Goal: Find specific page/section: Find specific page/section

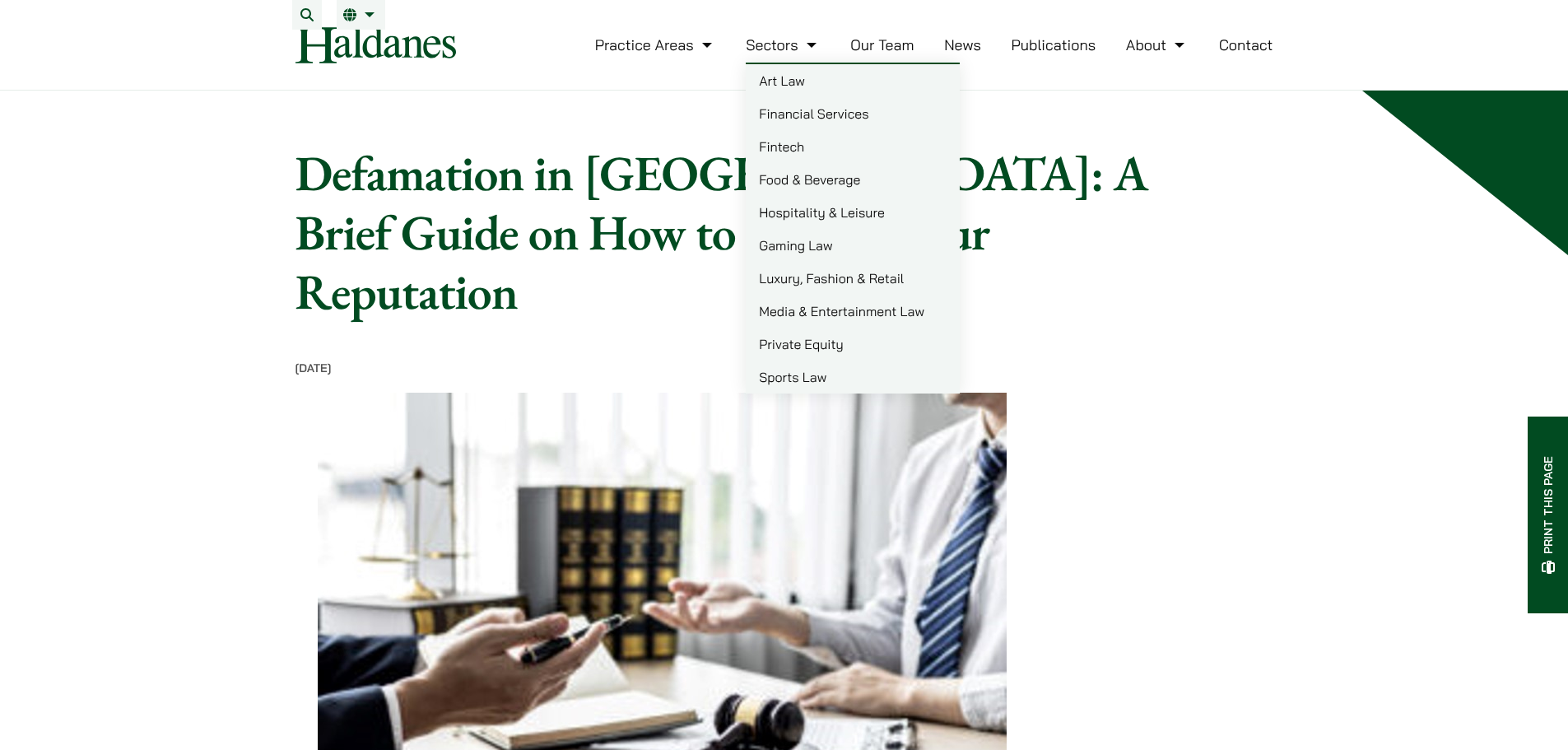
click at [885, 55] on link "Our Team" at bounding box center [881, 44] width 64 height 19
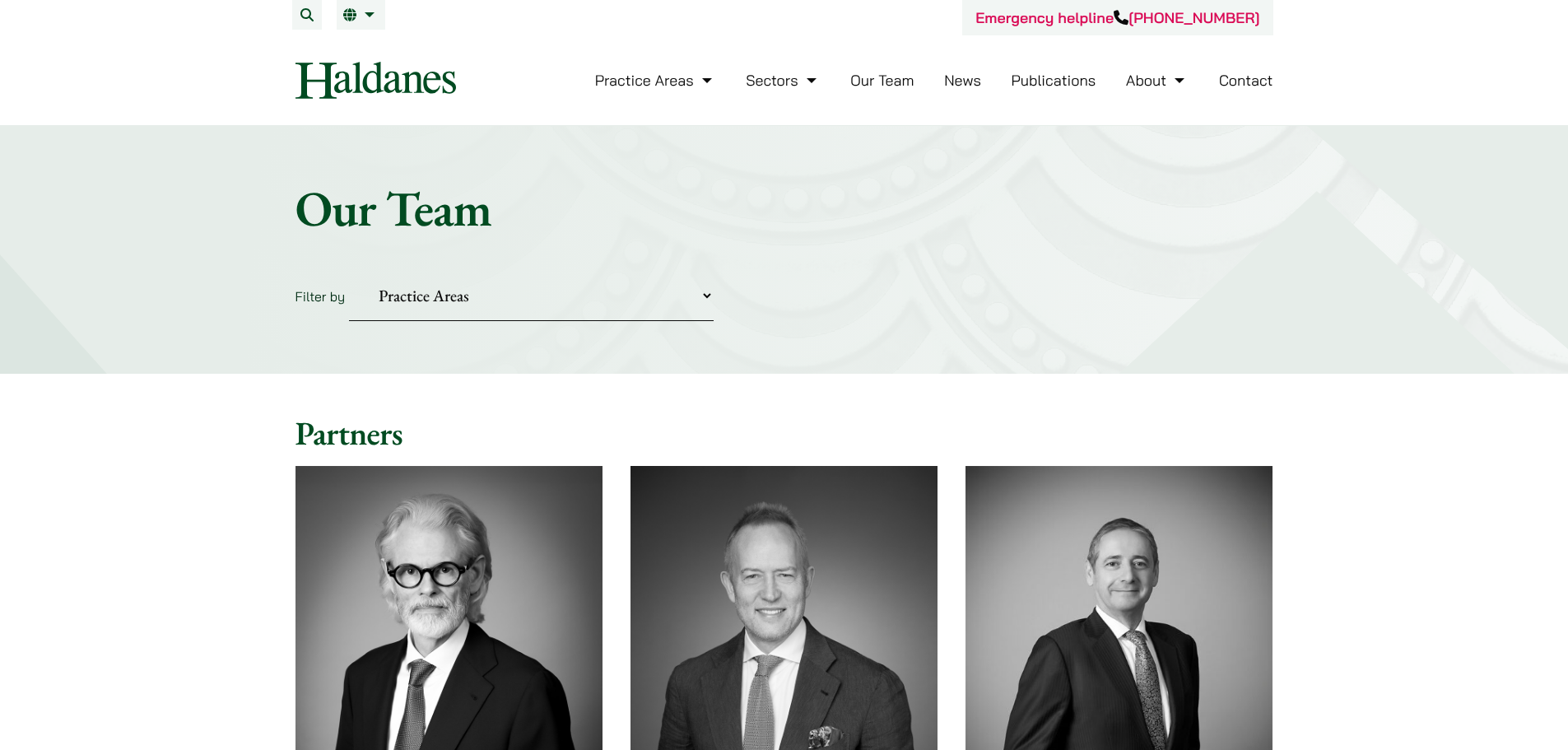
click at [626, 293] on select "Practice Areas Antitrust and Competition Civil Litigation & Dispute Resolution …" at bounding box center [531, 295] width 365 height 50
click at [349, 271] on select "Practice Areas Antitrust and Competition Civil Litigation & Dispute Resolution …" at bounding box center [531, 295] width 365 height 50
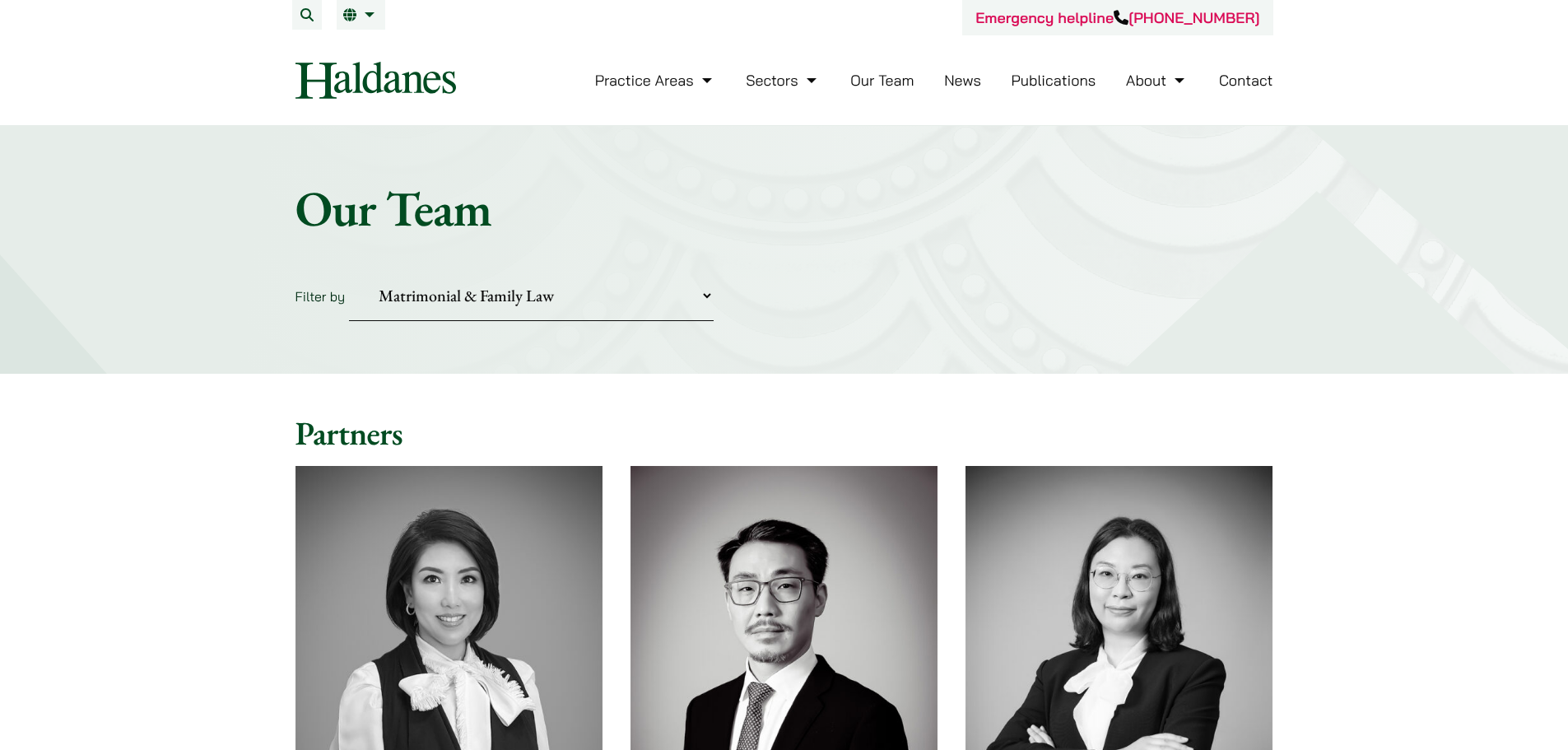
click at [596, 280] on select "Practice Areas Antitrust and Competition Civil Litigation & Dispute Resolution …" at bounding box center [531, 295] width 365 height 50
select select "criminal-defence"
click at [349, 271] on select "Practice Areas Antitrust and Competition Civil Litigation & Dispute Resolution …" at bounding box center [531, 295] width 365 height 50
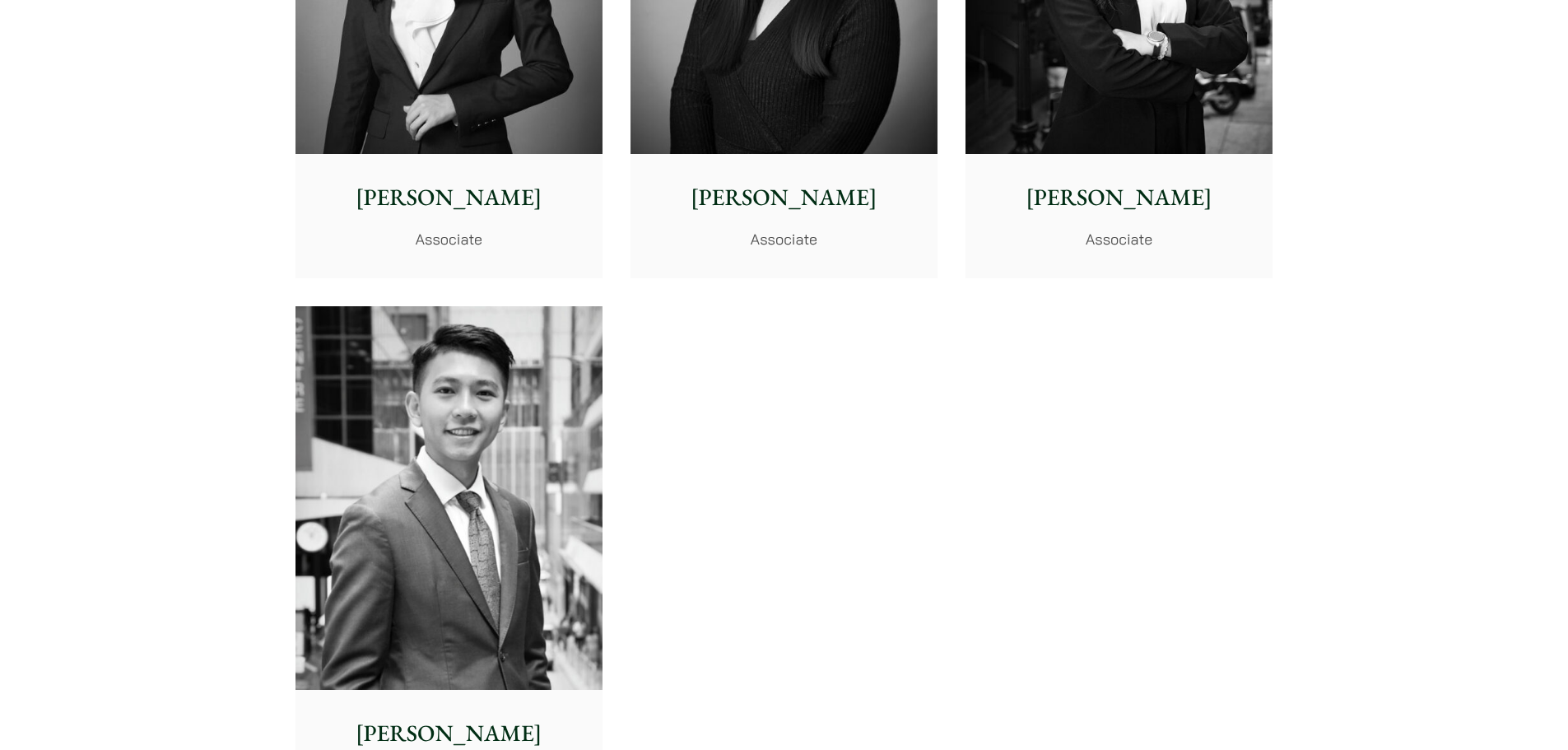
scroll to position [1975, 0]
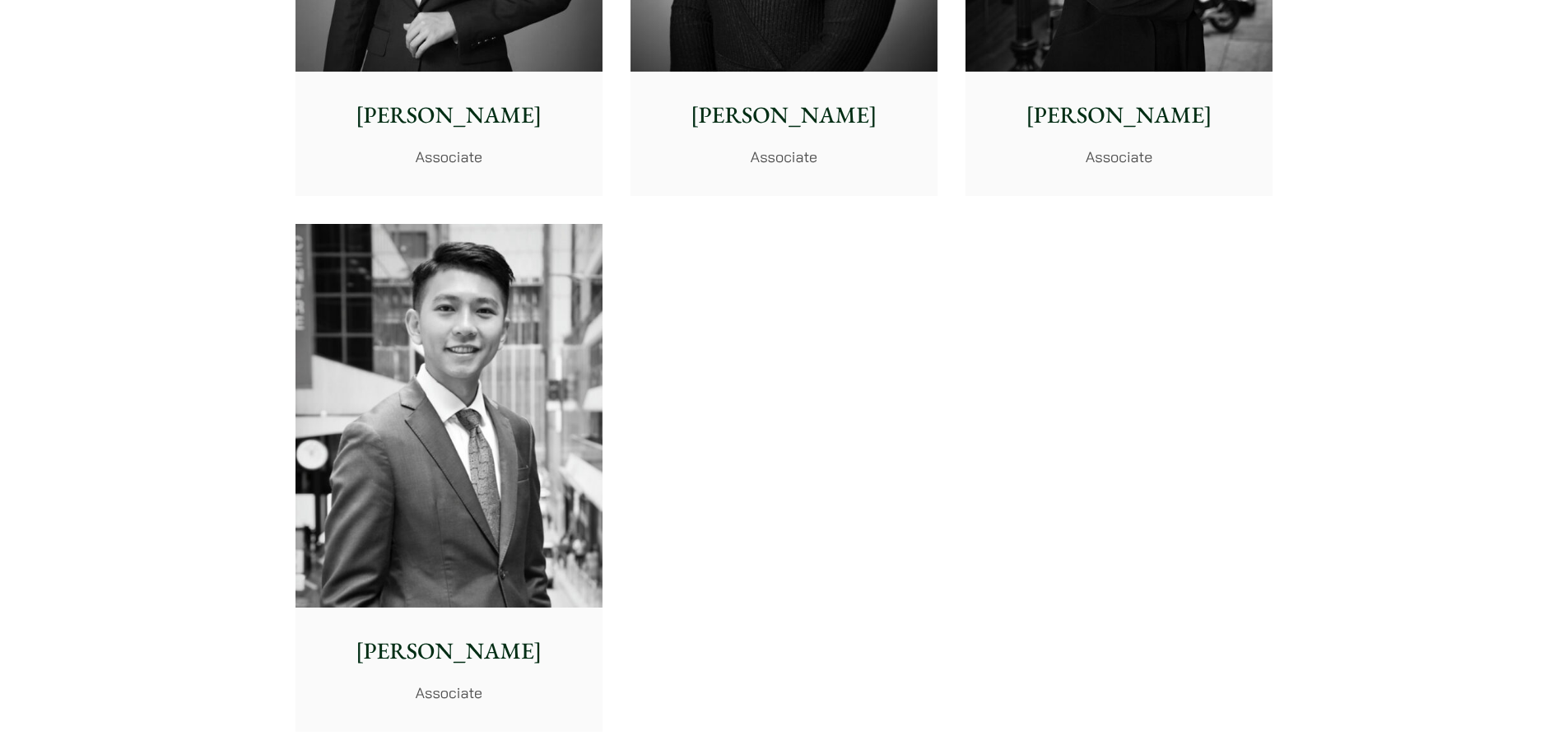
click at [483, 460] on img at bounding box center [449, 416] width 307 height 384
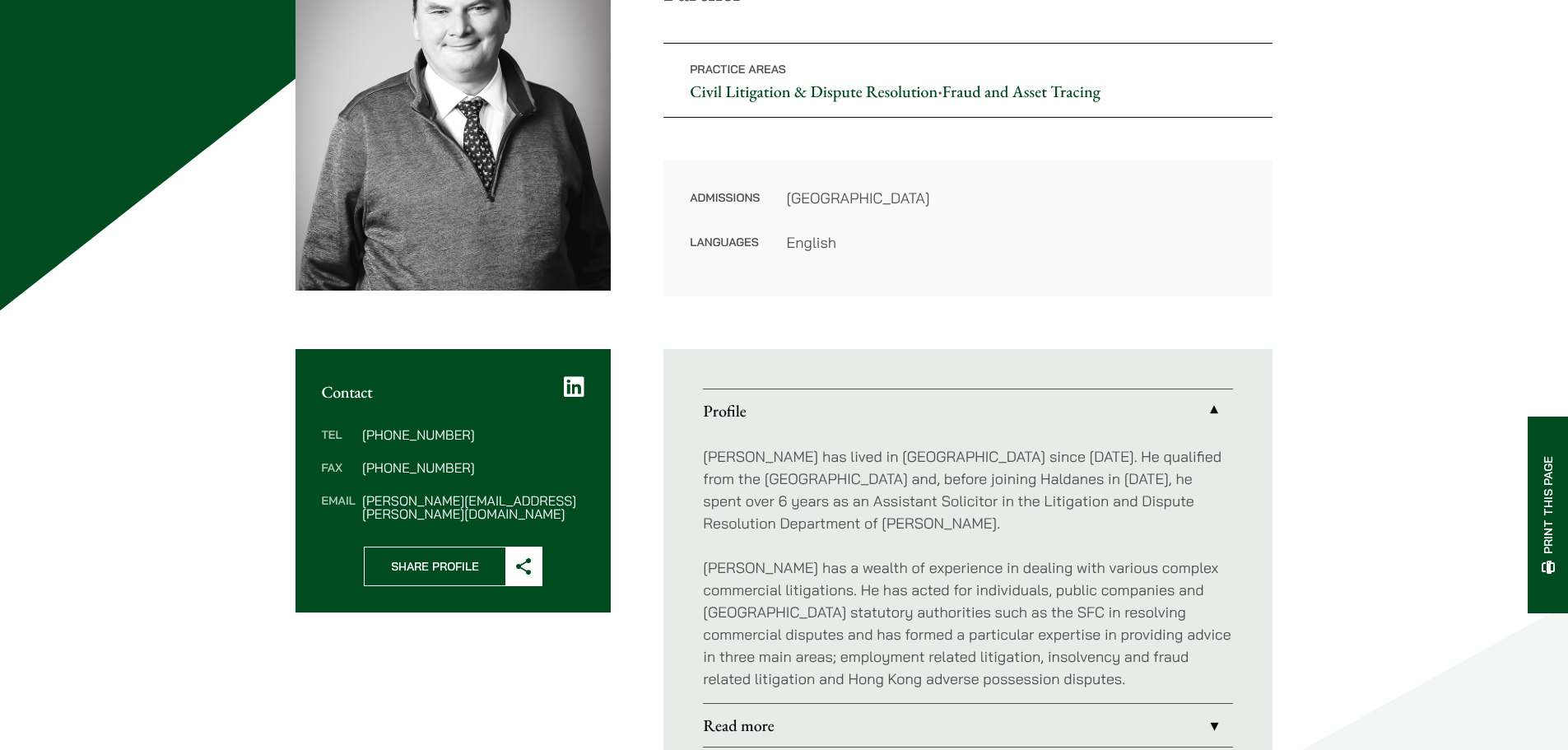
scroll to position [494, 0]
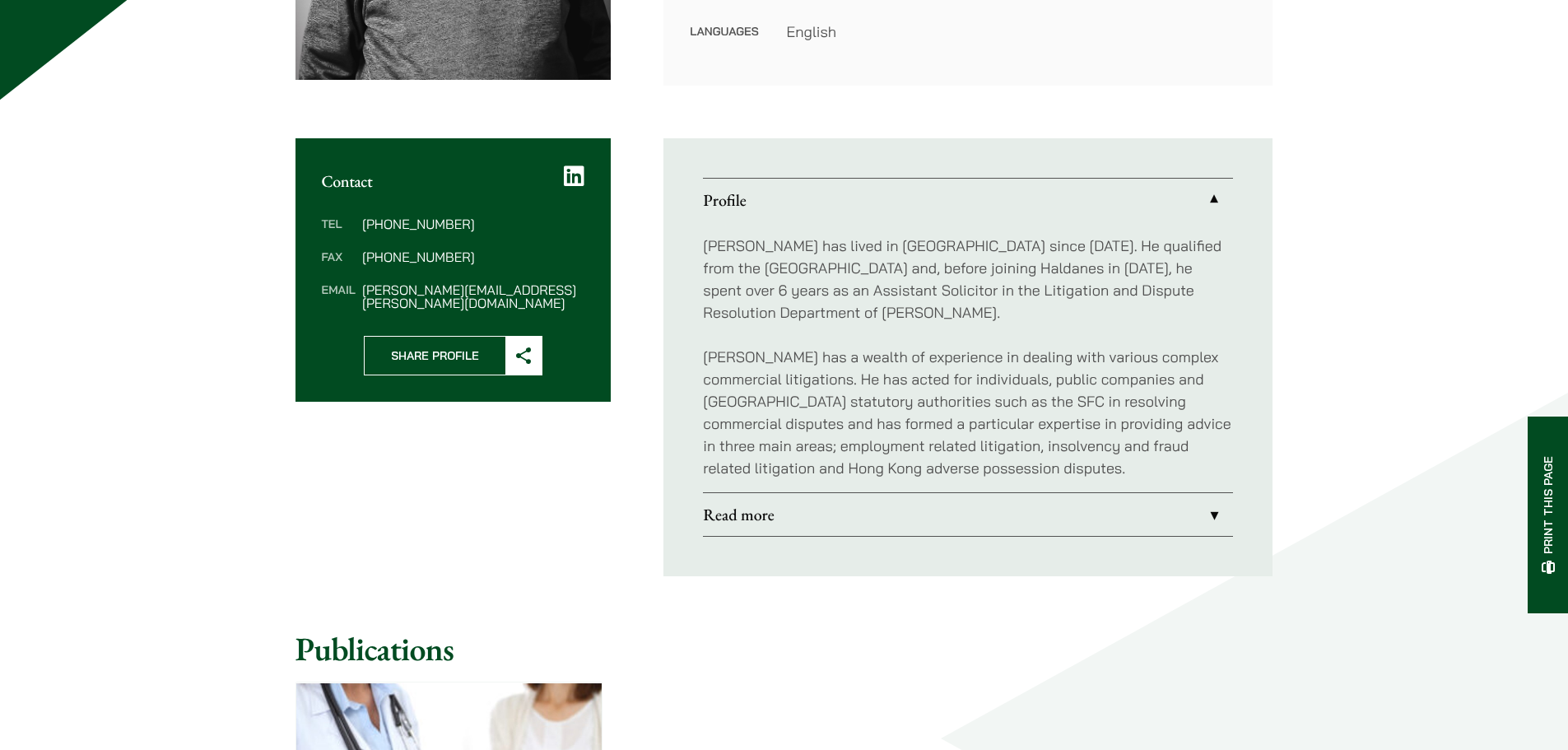
click at [756, 520] on link "Read more" at bounding box center [968, 514] width 530 height 43
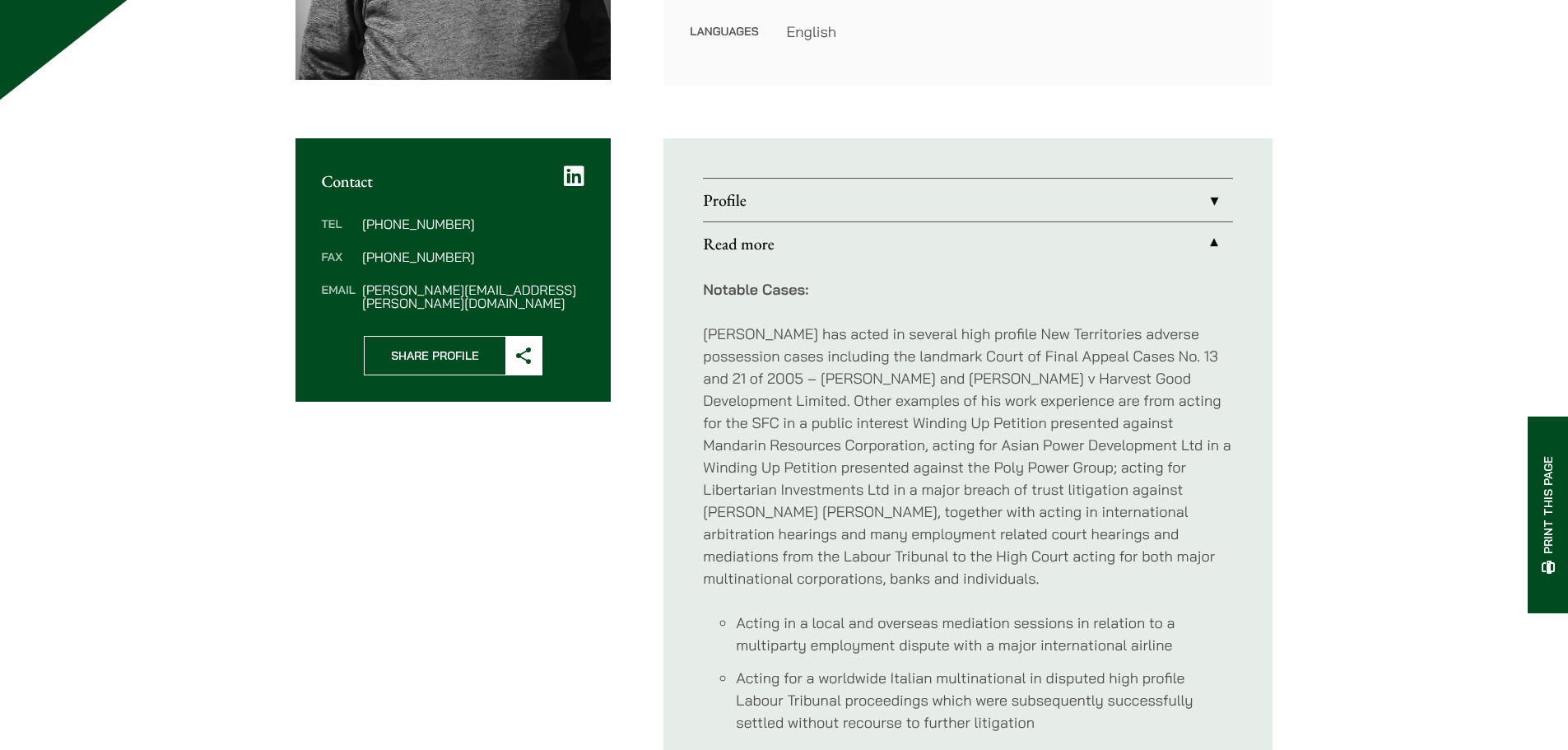
click at [890, 189] on link "Profile" at bounding box center [968, 200] width 530 height 43
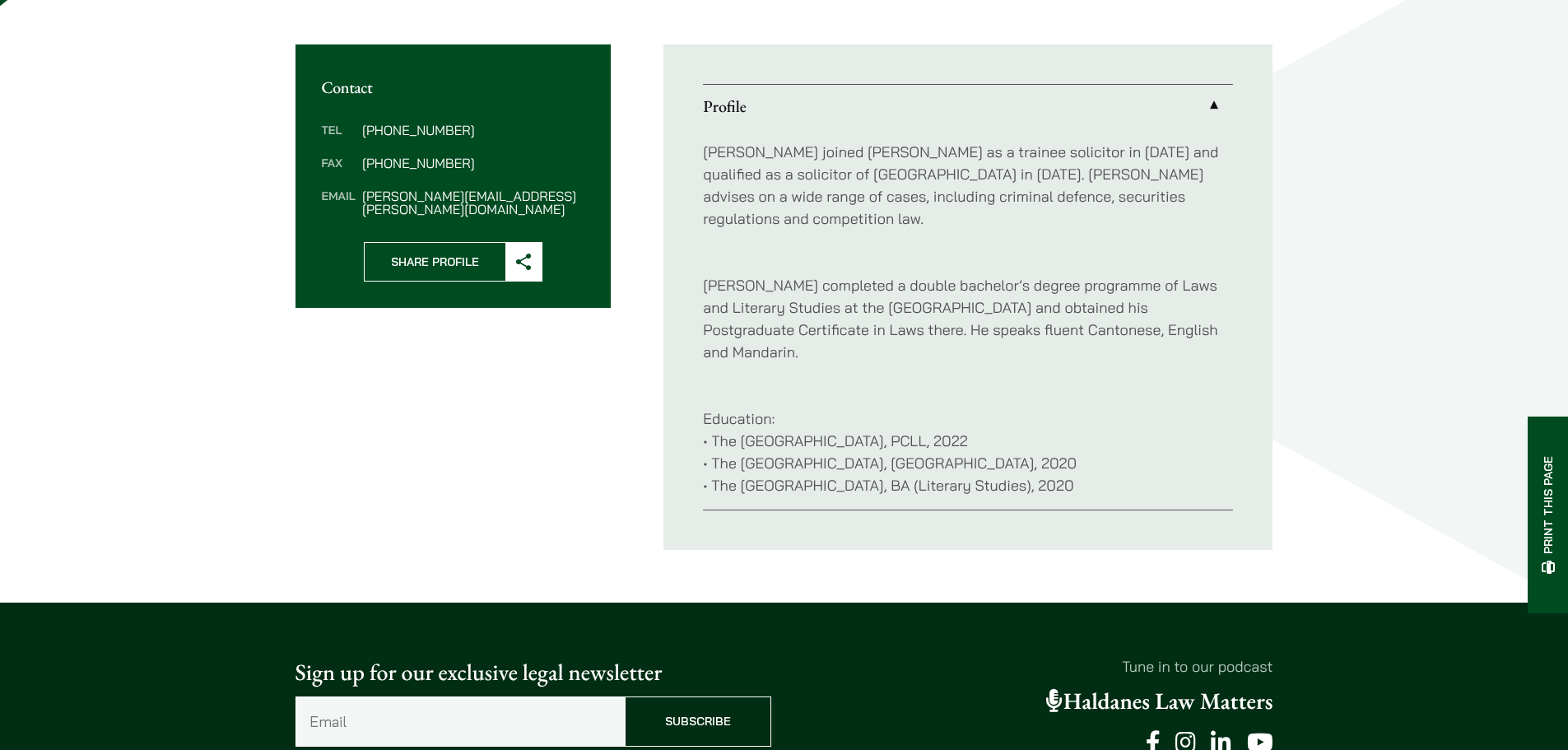
scroll to position [658, 0]
